Goal: Task Accomplishment & Management: Complete application form

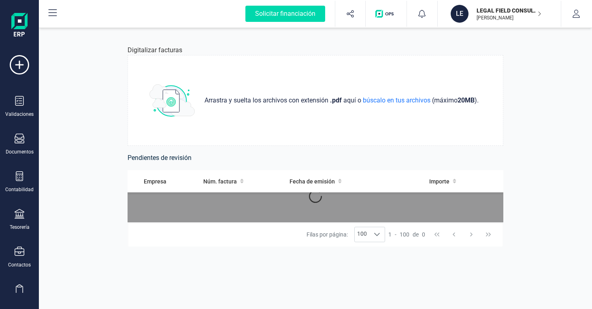
scroll to position [93, 0]
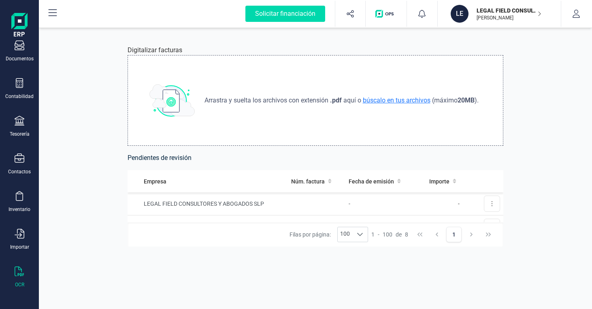
click at [399, 100] on span "búscalo en tus archivos" at bounding box center [396, 100] width 71 height 8
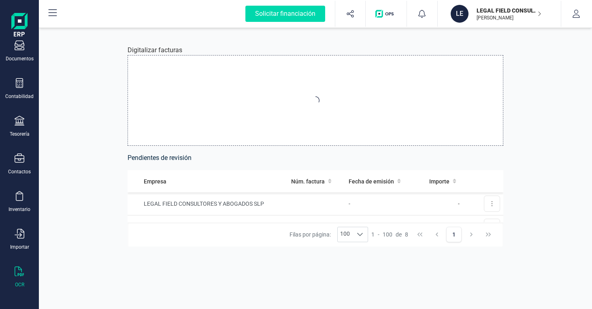
type input "C:\fakepath\Factura 59_2025 TORO FINANCE [DATE].pdf"
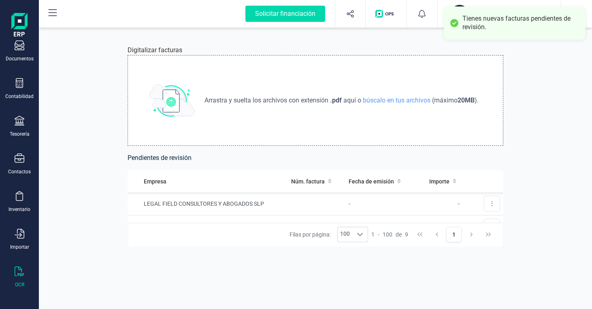
click at [495, 21] on div "Tienes nuevas facturas pendientes de revisión." at bounding box center [520, 23] width 117 height 17
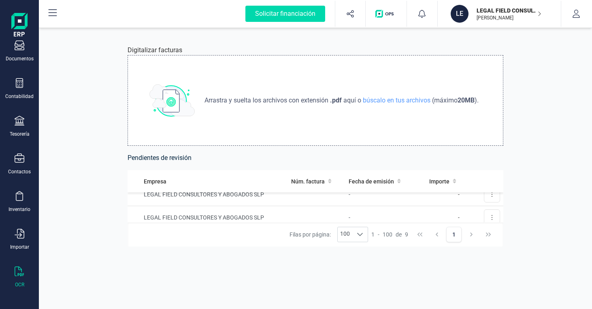
scroll to position [0, 0]
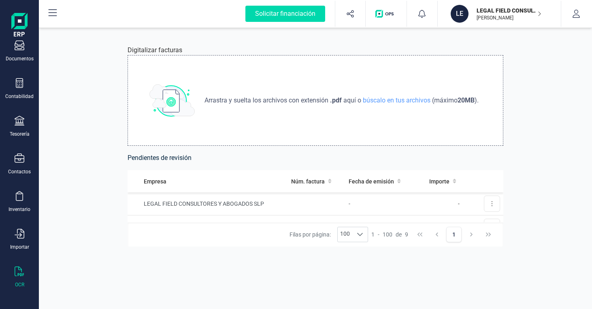
drag, startPoint x: 19, startPoint y: 239, endPoint x: 85, endPoint y: 241, distance: 66.4
click at [19, 239] on div "Importar" at bounding box center [19, 239] width 32 height 21
click at [83, 251] on span "Facturas" at bounding box center [84, 251] width 43 height 10
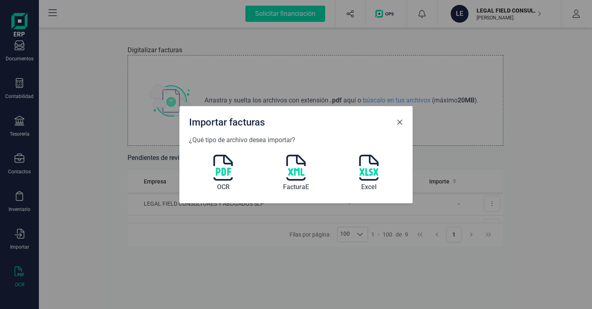
click at [397, 124] on span "Close" at bounding box center [399, 122] width 6 height 6
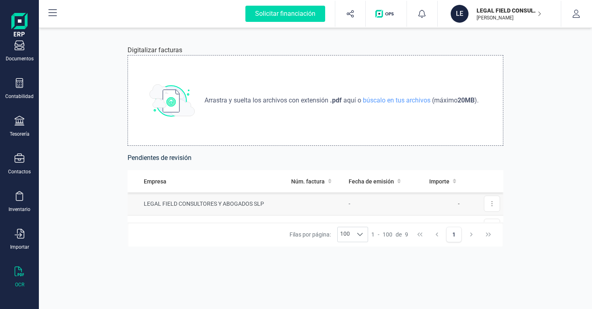
click at [252, 208] on td "LEGAL FIELD CONSULTORES Y ABOGADOS SLP" at bounding box center [208, 203] width 160 height 23
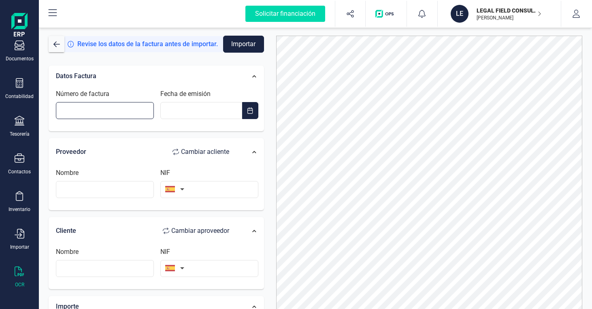
click at [100, 110] on input "Número de factura" at bounding box center [105, 110] width 98 height 17
type input "59/2025"
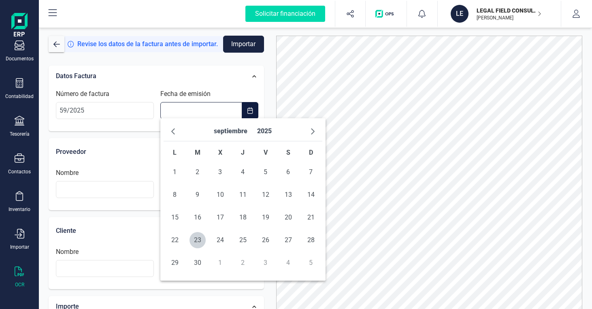
type input "__/__/____"
click at [189, 110] on input "__/__/____" at bounding box center [201, 110] width 82 height 17
click at [199, 242] on span "23" at bounding box center [197, 240] width 16 height 16
type input "[DATE]"
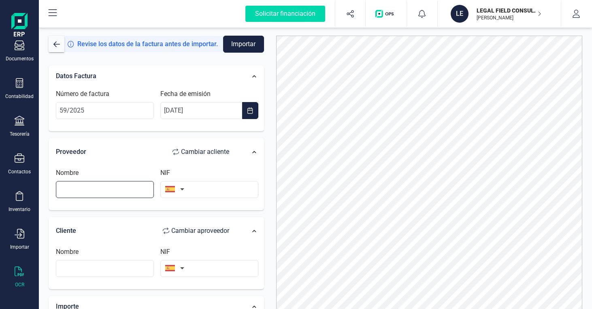
click at [82, 190] on input "text" at bounding box center [105, 189] width 98 height 17
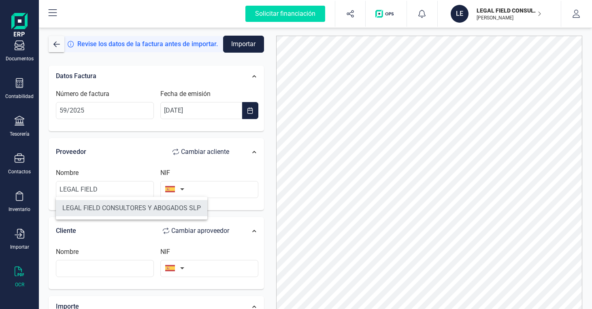
click at [121, 205] on li "LEGAL FIELD CONSULTORES Y ABOGADOS SLP" at bounding box center [131, 208] width 151 height 16
type input "LEGAL FIELD CONSULTORES Y ABOGADOS SLP"
type input "B87677522"
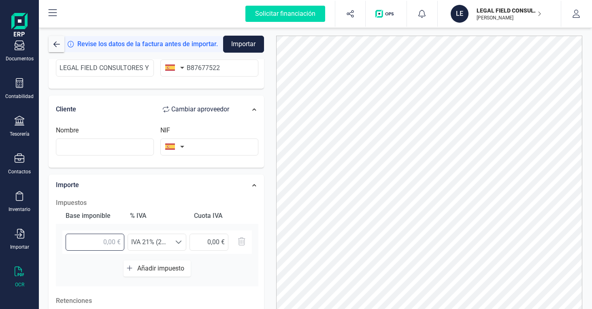
click at [101, 239] on input "text" at bounding box center [95, 242] width 59 height 17
type input "5.000,00 €"
drag, startPoint x: 208, startPoint y: 267, endPoint x: 230, endPoint y: 260, distance: 22.1
click at [208, 267] on div "Base imponible % IVA Cuota IVA 5.000,00 € Seleccione un % IVA 21% (21%) IVA 21%…" at bounding box center [157, 247] width 202 height 79
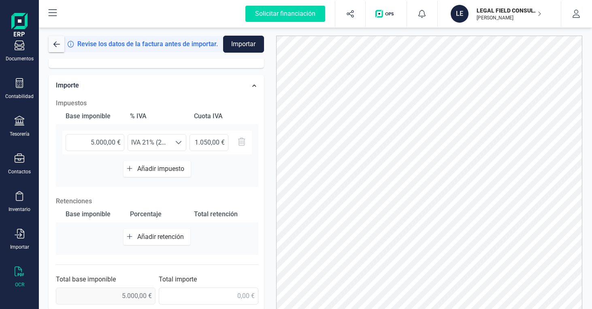
scroll to position [40, 0]
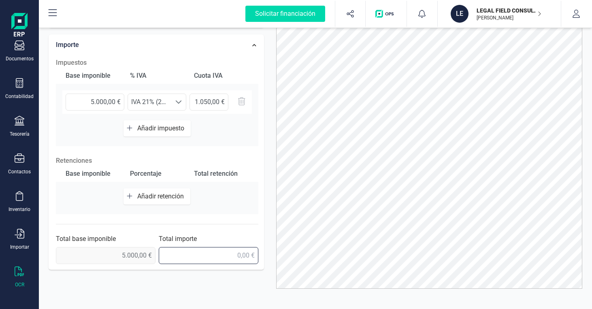
click at [208, 253] on input "text" at bounding box center [209, 255] width 100 height 17
type input "6.050,00 €"
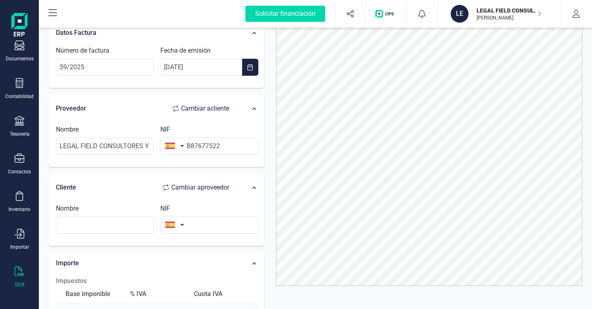
scroll to position [0, 0]
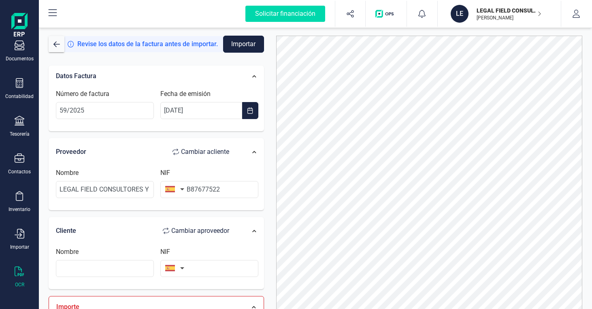
click at [245, 45] on button "Importar" at bounding box center [243, 44] width 41 height 17
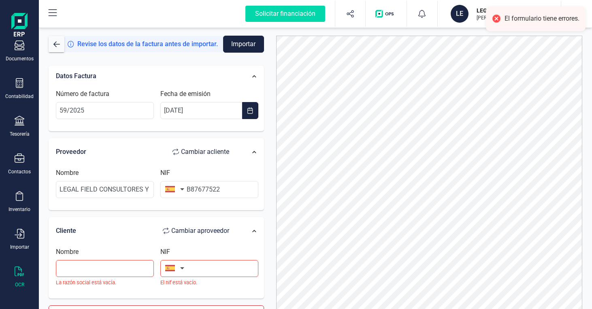
click at [535, 20] on div "El formulario tiene errores." at bounding box center [541, 19] width 75 height 9
click at [495, 18] on div at bounding box center [496, 18] width 11 height 11
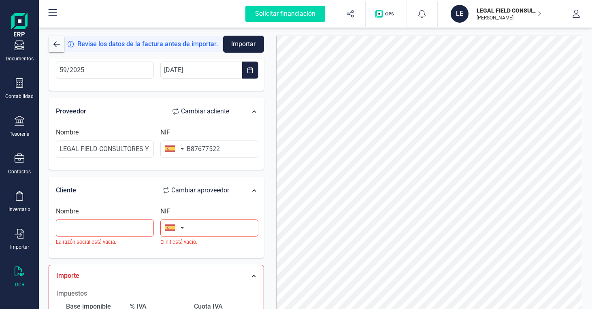
click at [72, 110] on div "Proveedor Cambiar a cliente" at bounding box center [146, 111] width 181 height 16
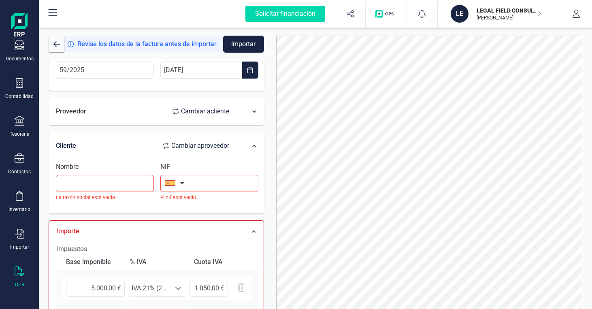
click at [72, 110] on div "Proveedor Cambiar a cliente" at bounding box center [146, 111] width 181 height 16
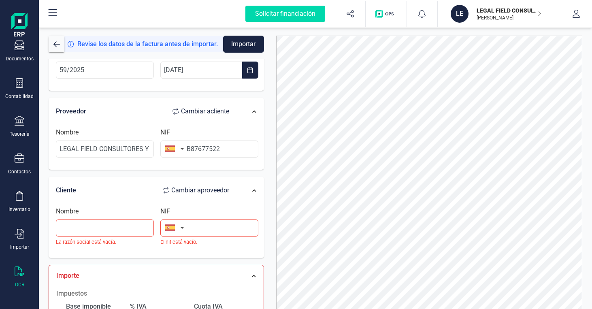
click at [253, 188] on icon at bounding box center [254, 190] width 4 height 4
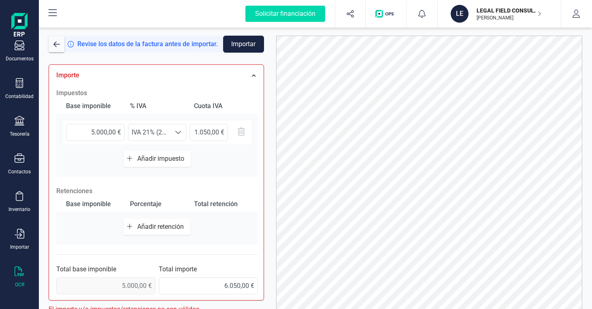
scroll to position [43, 0]
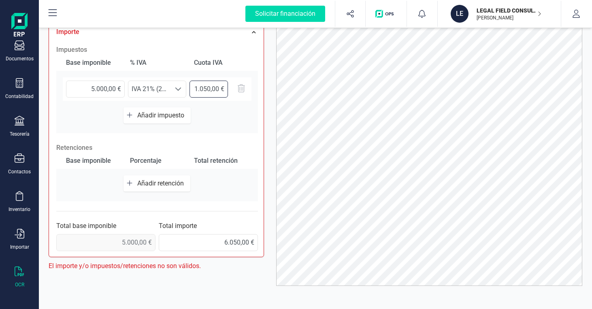
drag, startPoint x: 196, startPoint y: 87, endPoint x: 221, endPoint y: 94, distance: 25.9
click at [196, 87] on input "text" at bounding box center [208, 89] width 38 height 17
type input "0,00 €"
type input "1.050,00 €"
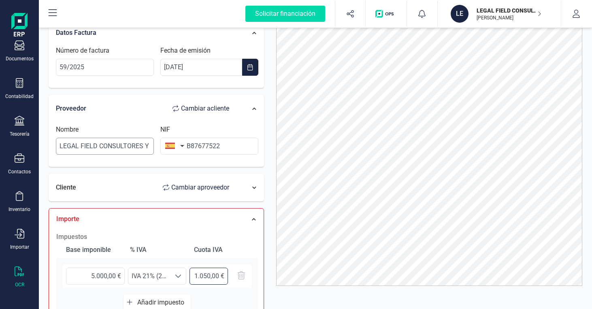
scroll to position [0, 0]
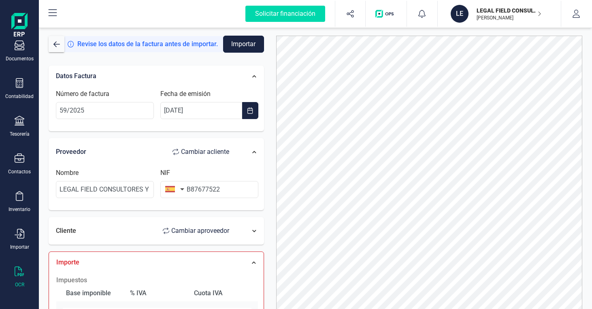
click at [241, 46] on button "Importar" at bounding box center [243, 44] width 41 height 17
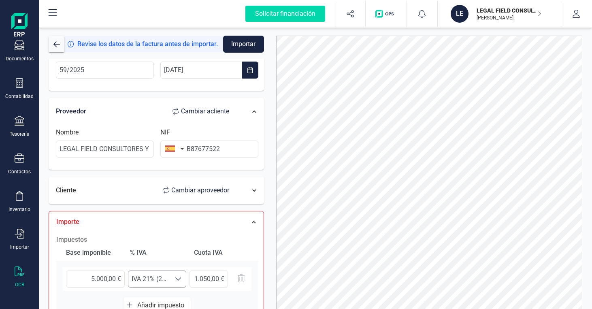
click at [177, 277] on span at bounding box center [178, 279] width 6 height 6
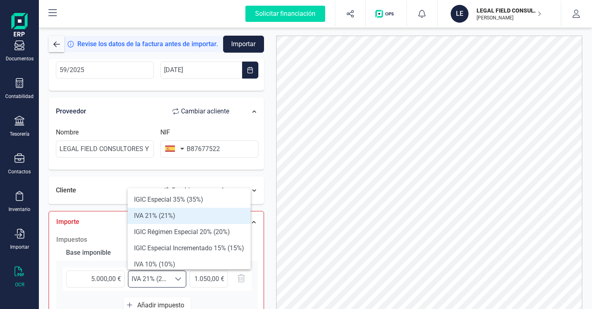
click at [177, 277] on span at bounding box center [178, 279] width 6 height 6
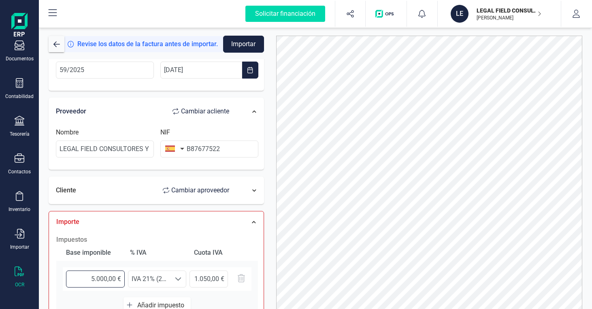
click at [91, 276] on input "5.000,00 €" at bounding box center [95, 278] width 59 height 17
type input "0,00 €"
type input "5,00 €"
type input "1,05 €"
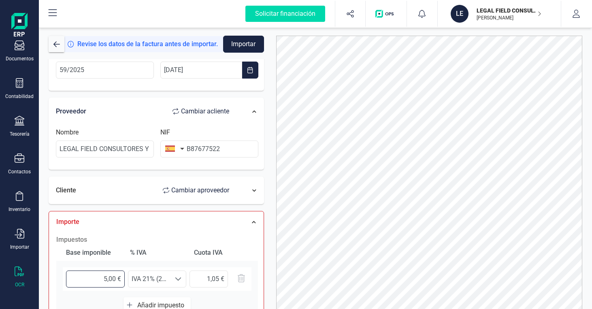
type input "50,00 €"
type input "10,50 €"
type input "500,00 €"
type input "105,00 €"
type input "5.000,00 €"
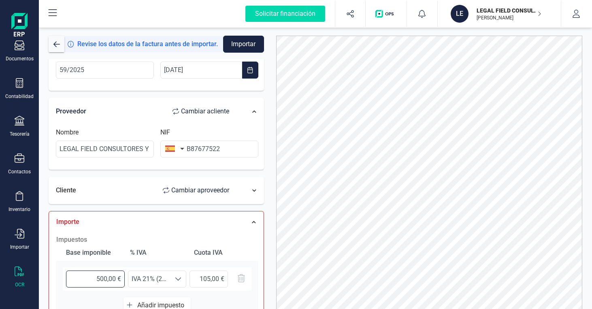
type input "1.050,00 €"
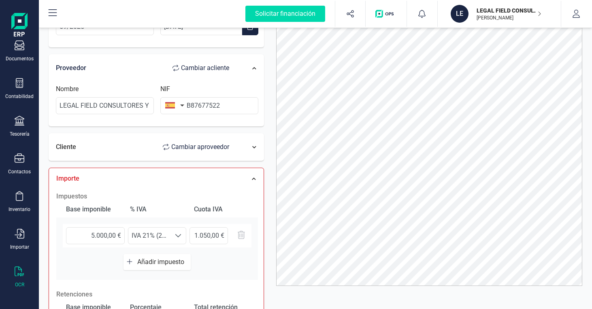
click at [160, 259] on span "Añadir impuesto" at bounding box center [162, 262] width 50 height 8
click at [240, 262] on icon "button" at bounding box center [241, 265] width 7 height 8
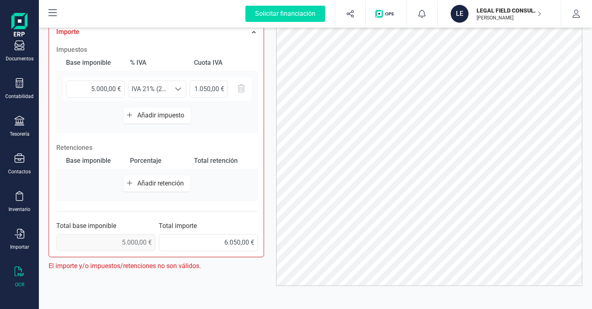
scroll to position [0, 0]
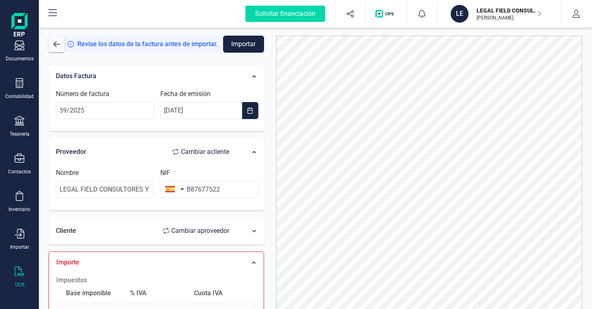
click at [248, 44] on button "Importar" at bounding box center [243, 44] width 41 height 17
click at [251, 229] on div at bounding box center [251, 231] width 21 height 13
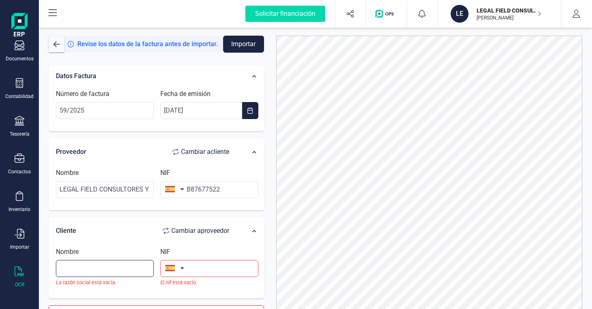
click at [110, 269] on input "text" at bounding box center [105, 268] width 98 height 17
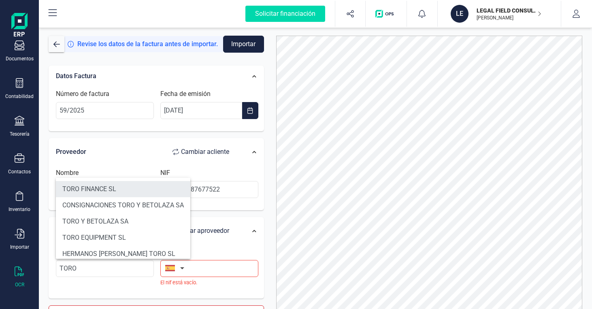
click at [115, 185] on li "TORO FINANCE SL" at bounding box center [123, 189] width 134 height 16
type input "TORO FINANCE SL"
type input "B86816246"
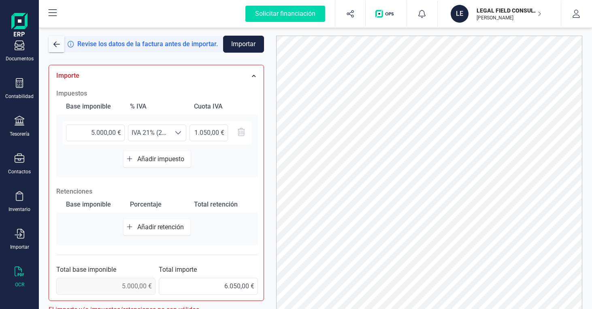
scroll to position [110, 0]
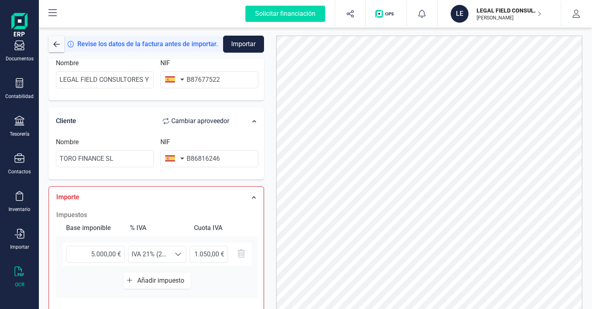
click at [243, 46] on button "Importar" at bounding box center [243, 44] width 41 height 17
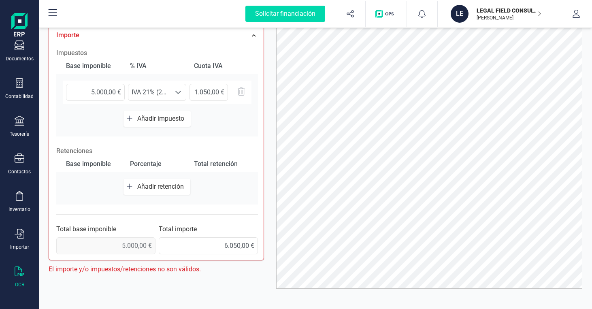
scroll to position [43, 0]
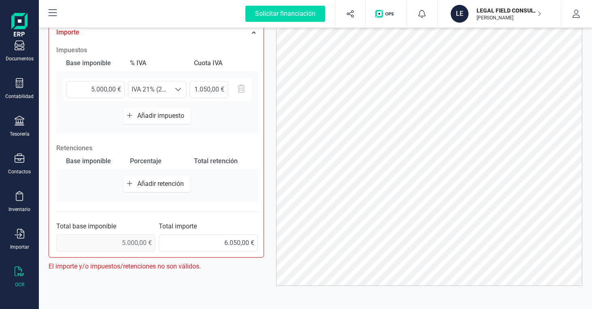
click at [143, 243] on span "0,00 €" at bounding box center [105, 242] width 99 height 17
click at [138, 235] on span "0,00 €" at bounding box center [105, 242] width 99 height 17
click at [138, 240] on span "0,00 €" at bounding box center [105, 242] width 99 height 17
drag, startPoint x: 138, startPoint y: 240, endPoint x: 145, endPoint y: 241, distance: 6.5
click at [145, 241] on span "0,00 €" at bounding box center [105, 242] width 99 height 17
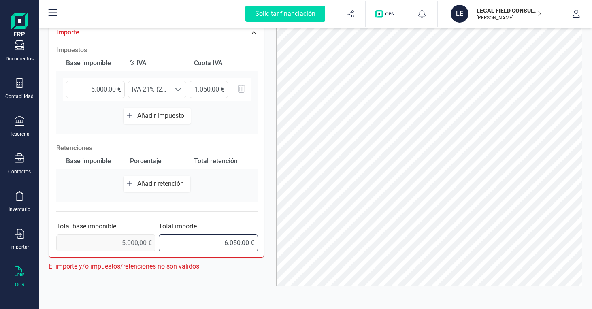
click at [226, 237] on input "6.050,00 €" at bounding box center [208, 242] width 99 height 17
click at [111, 88] on input "5.000,00 €" at bounding box center [95, 89] width 59 height 17
drag, startPoint x: 195, startPoint y: 87, endPoint x: 215, endPoint y: 94, distance: 20.6
click at [195, 87] on input "1.050,00 €" at bounding box center [208, 89] width 38 height 17
type input "0,00 €"
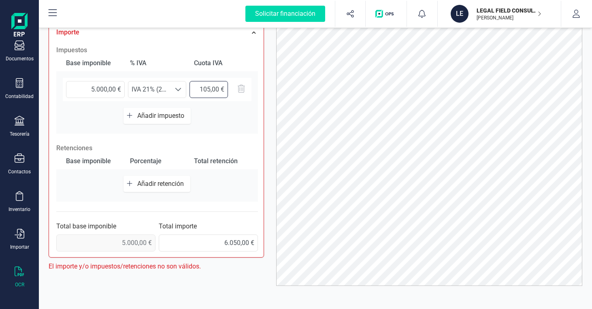
type input "1.050,00 €"
click at [220, 221] on div "Total importe 6.050,00 €" at bounding box center [208, 236] width 99 height 30
click at [143, 241] on span "0,00 €" at bounding box center [105, 242] width 99 height 17
click at [137, 240] on span "0,00 €" at bounding box center [105, 242] width 99 height 17
click at [95, 87] on input "5.000,00 €" at bounding box center [95, 89] width 59 height 17
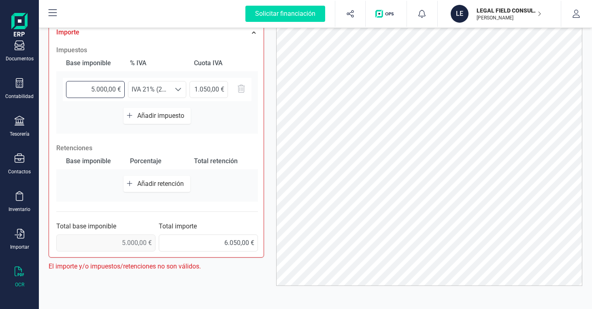
click at [91, 85] on input "5.000,00 €" at bounding box center [95, 89] width 59 height 17
type input "0,00 €"
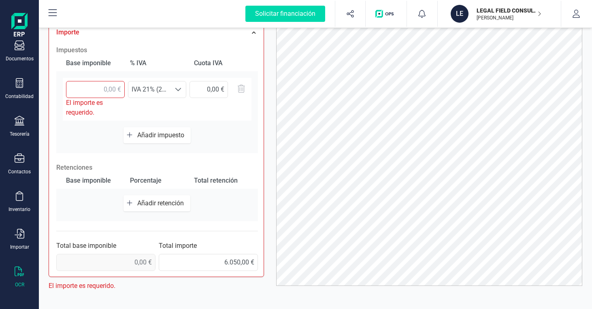
click at [174, 204] on div "Impuestos Base imponible % IVA Cuota IVA El importe es requerido. Seleccione un…" at bounding box center [157, 158] width 210 height 234
click at [155, 134] on span "Añadir impuesto" at bounding box center [162, 135] width 50 height 8
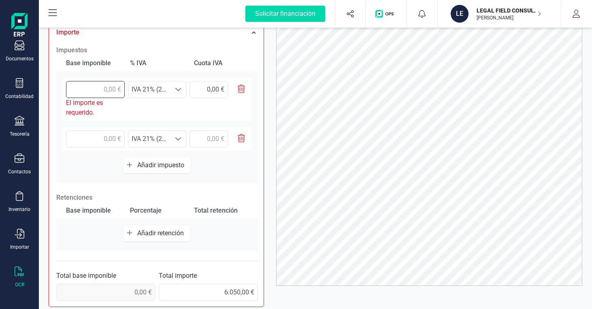
click at [100, 85] on input "text" at bounding box center [95, 89] width 59 height 17
type input "5.000,00 €"
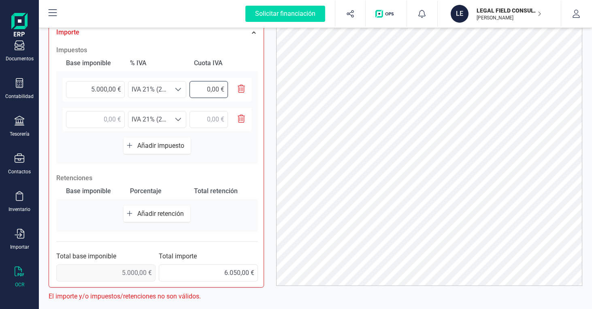
click at [203, 85] on input "0,00 €" at bounding box center [208, 89] width 38 height 17
type input "1.050,00 €"
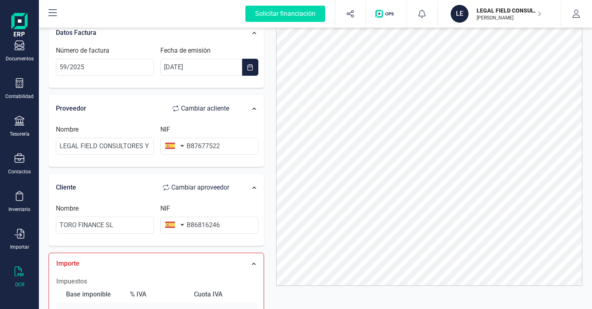
scroll to position [3, 0]
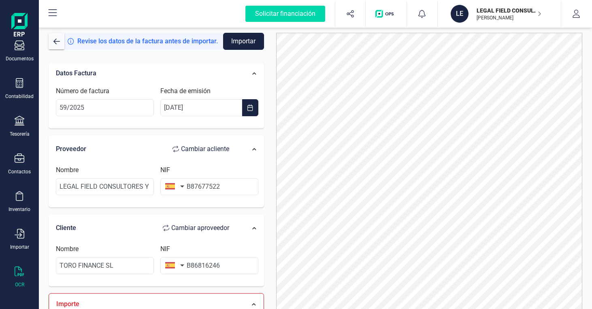
click at [243, 42] on button "Importar" at bounding box center [243, 41] width 41 height 17
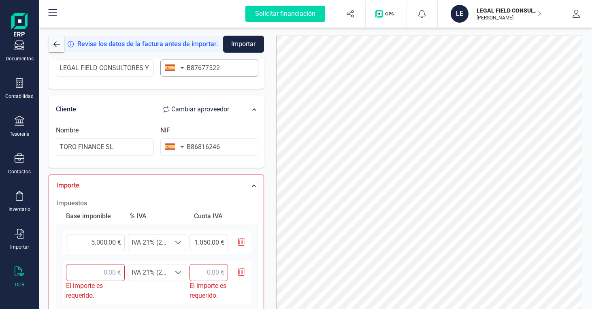
scroll to position [162, 0]
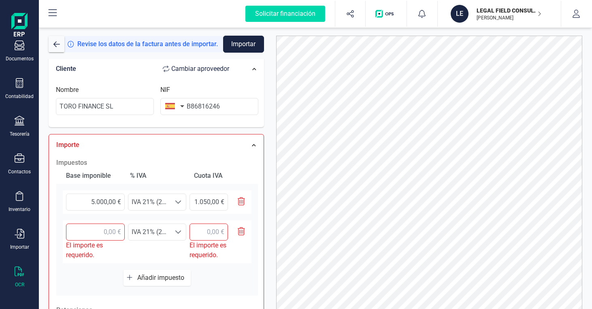
click at [244, 227] on icon "button" at bounding box center [241, 231] width 7 height 8
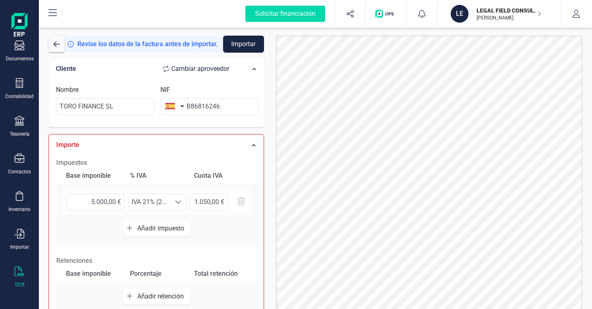
click at [244, 43] on button "Importar" at bounding box center [243, 44] width 41 height 17
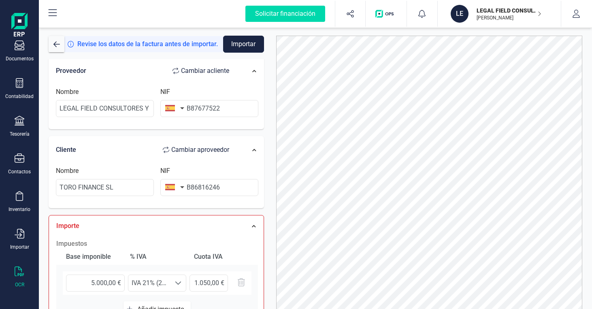
scroll to position [121, 0]
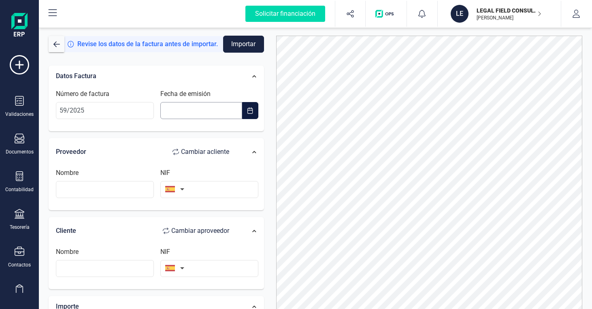
type input "59/2025"
type input "__/__/____"
click at [181, 114] on input "__/__/____" at bounding box center [201, 110] width 82 height 17
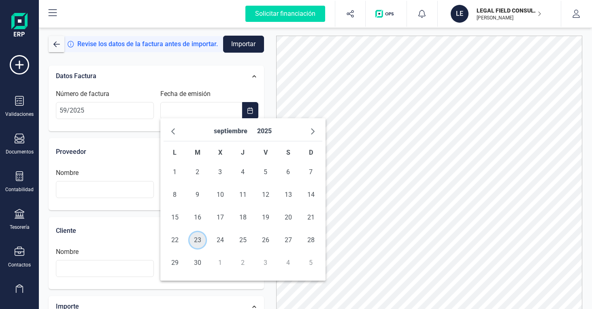
click at [198, 240] on span "23" at bounding box center [197, 240] width 16 height 16
type input "[DATE]"
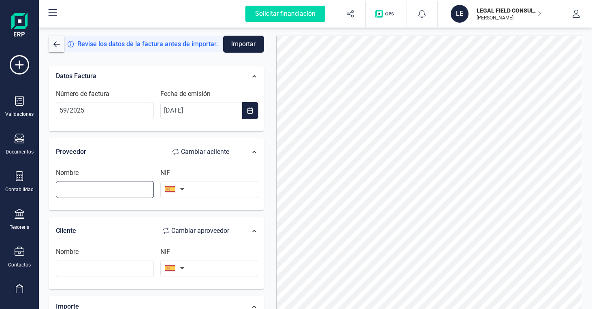
click at [121, 190] on input "text" at bounding box center [105, 189] width 98 height 17
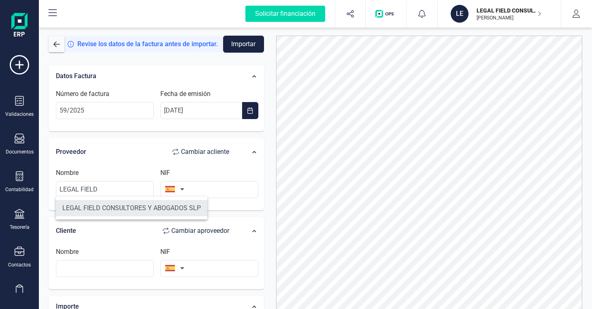
click at [120, 212] on li "LEGAL FIELD CONSULTORES Y ABOGADOS SLP" at bounding box center [131, 208] width 151 height 16
type input "LEGAL FIELD CONSULTORES Y ABOGADOS SLP"
type input "B87677522"
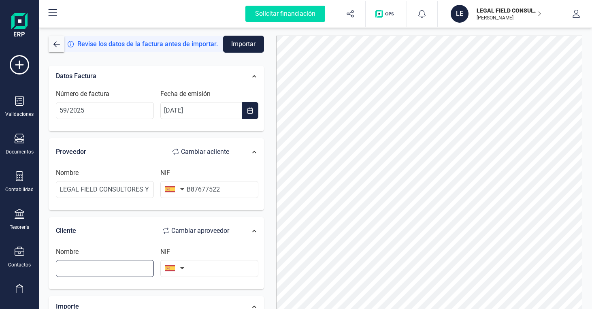
click at [93, 266] on input "text" at bounding box center [105, 268] width 98 height 17
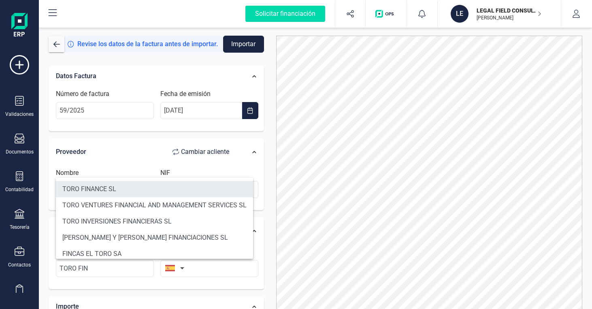
click at [108, 187] on li "TORO FINANCE SL" at bounding box center [154, 189] width 197 height 16
type input "TORO FINANCE SL"
type input "B86816246"
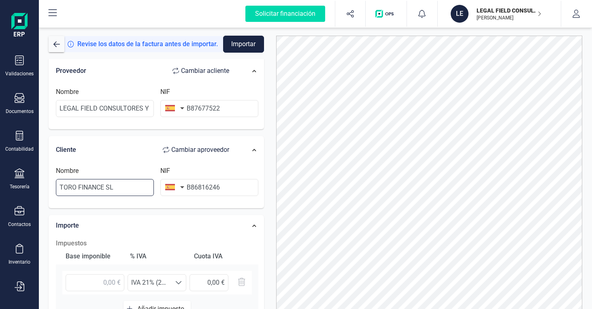
scroll to position [162, 0]
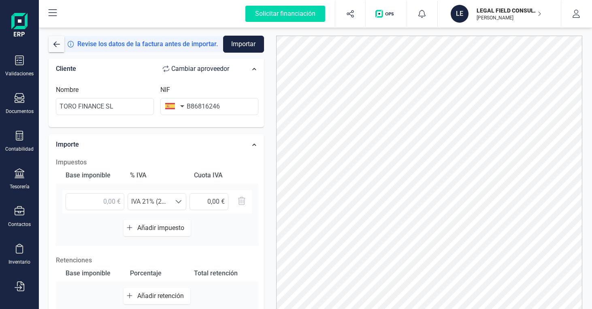
click at [161, 224] on span "Añadir impuesto" at bounding box center [162, 228] width 50 height 8
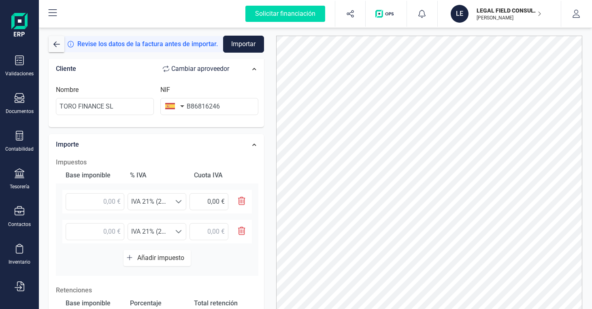
click at [245, 228] on button "button" at bounding box center [238, 231] width 20 height 17
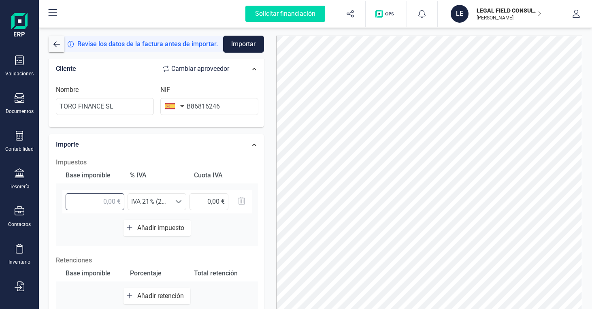
click at [105, 202] on input "text" at bounding box center [95, 201] width 59 height 17
type input "5.000,00 €"
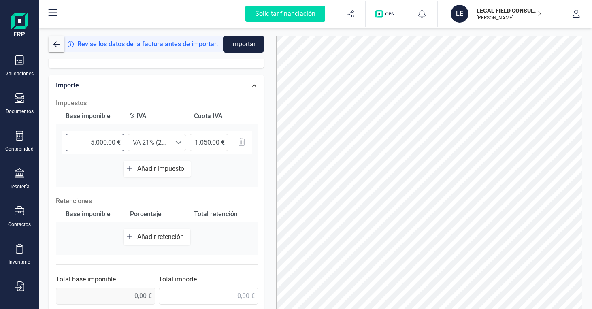
scroll to position [40, 0]
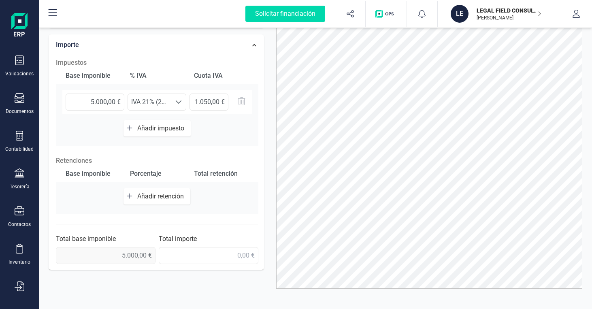
click at [132, 250] on span "0,00 €" at bounding box center [106, 255] width 100 height 17
click at [206, 255] on input "text" at bounding box center [209, 255] width 100 height 17
type input "6.050,00 €"
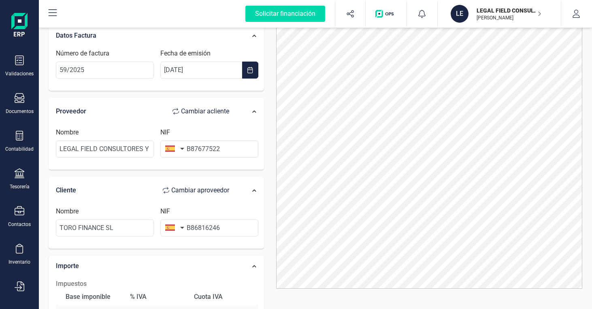
scroll to position [0, 0]
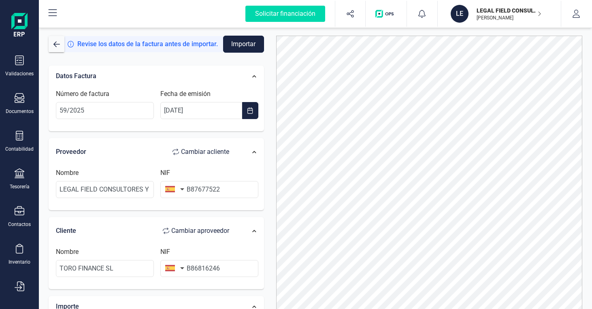
click at [243, 45] on button "Importar" at bounding box center [243, 44] width 41 height 17
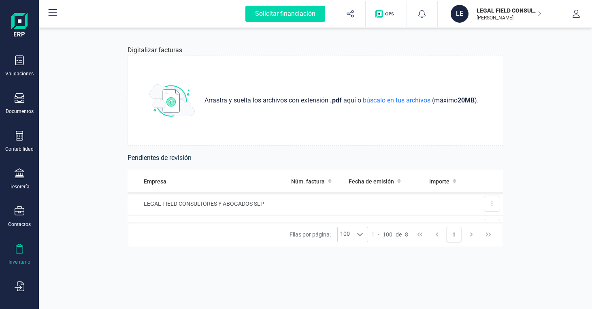
click at [16, 257] on div "Inventario" at bounding box center [19, 254] width 32 height 21
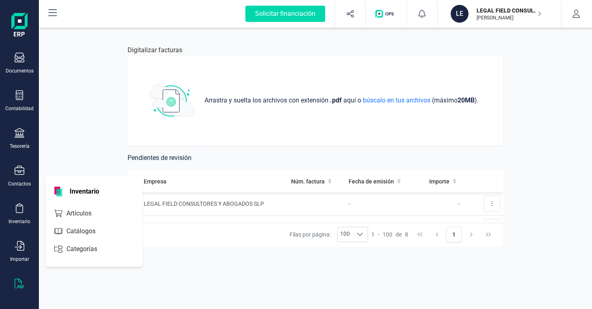
scroll to position [93, 0]
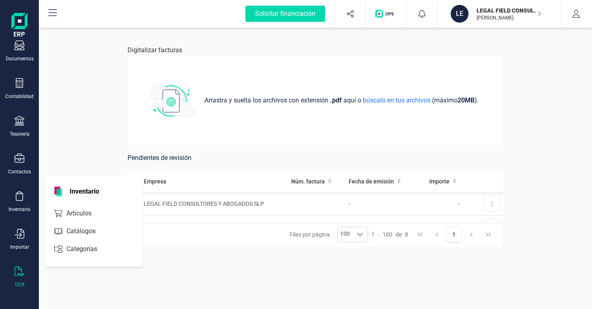
click at [19, 278] on div "OCR" at bounding box center [19, 276] width 32 height 21
click at [489, 10] on p "LEGAL FIELD CONSULTORES Y ABOGADOS SLP" at bounding box center [508, 10] width 65 height 8
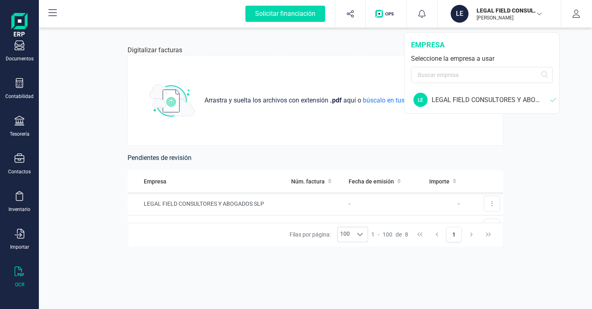
click at [551, 99] on icon at bounding box center [554, 100] width 9 height 6
click at [578, 16] on icon "button" at bounding box center [576, 14] width 8 height 8
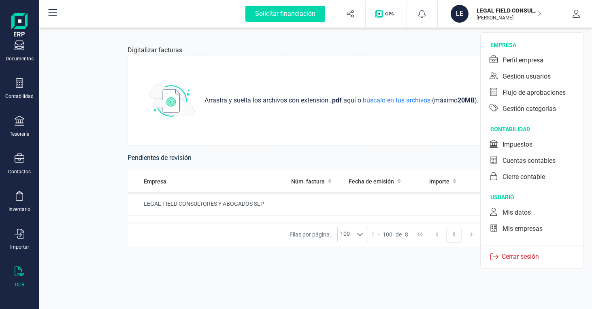
click at [534, 256] on p "Cerrar sesión" at bounding box center [520, 257] width 44 height 10
